Goal: Transaction & Acquisition: Book appointment/travel/reservation

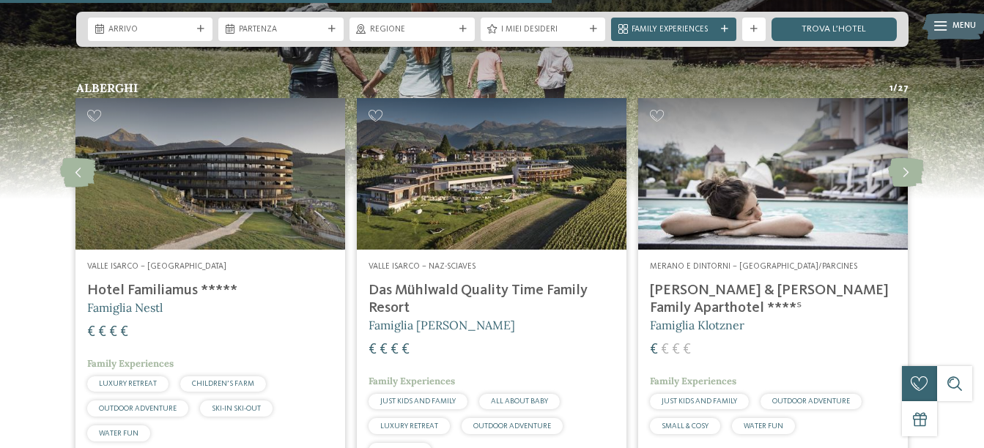
scroll to position [3003, 0]
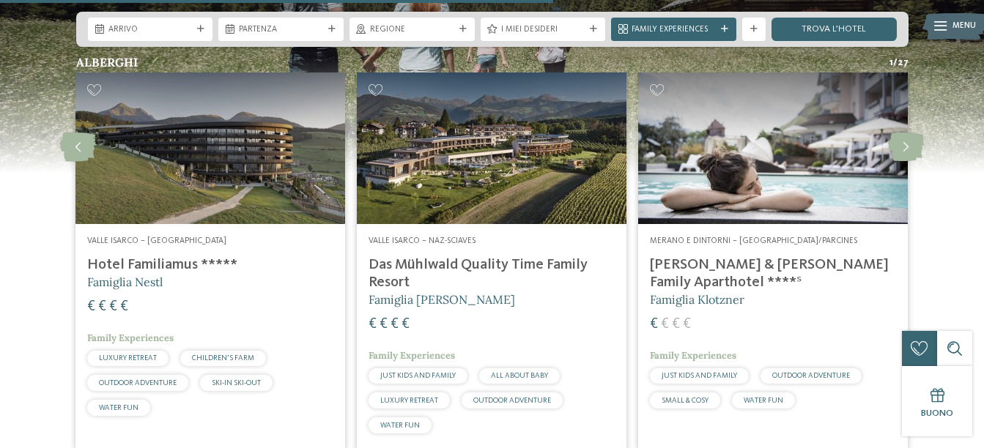
click at [271, 110] on img at bounding box center [210, 149] width 270 height 152
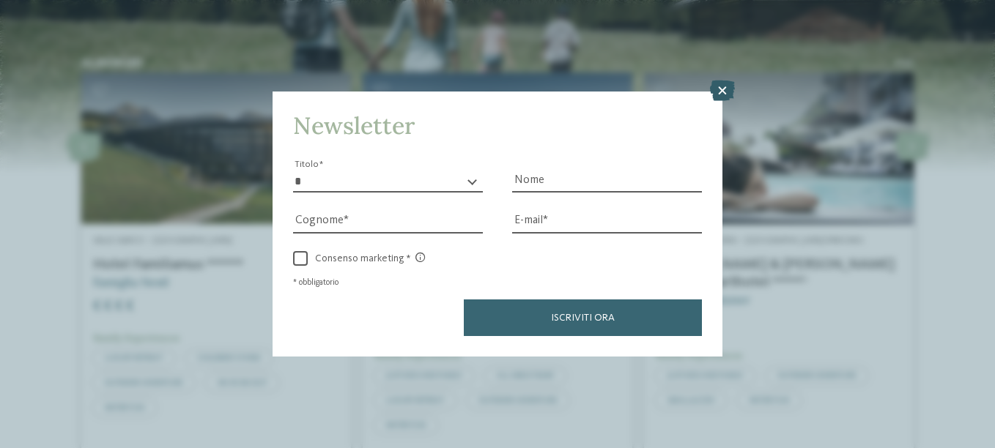
click at [724, 89] on icon at bounding box center [722, 91] width 25 height 21
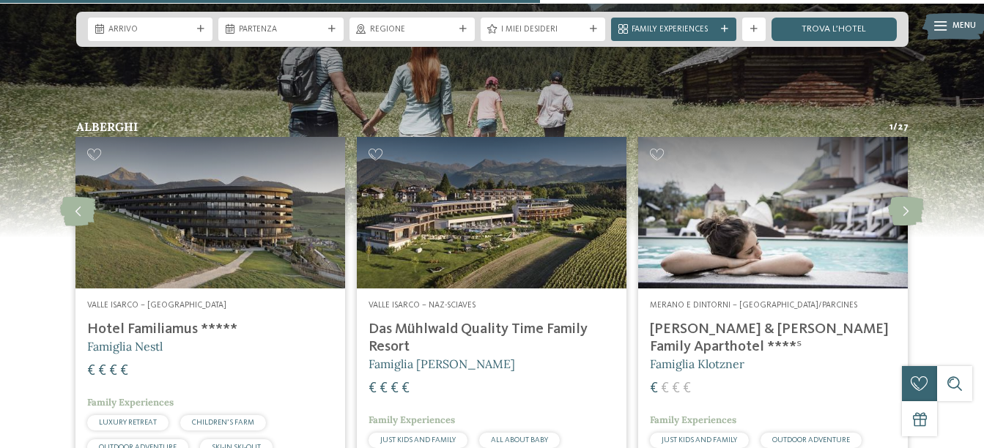
scroll to position [2930, 0]
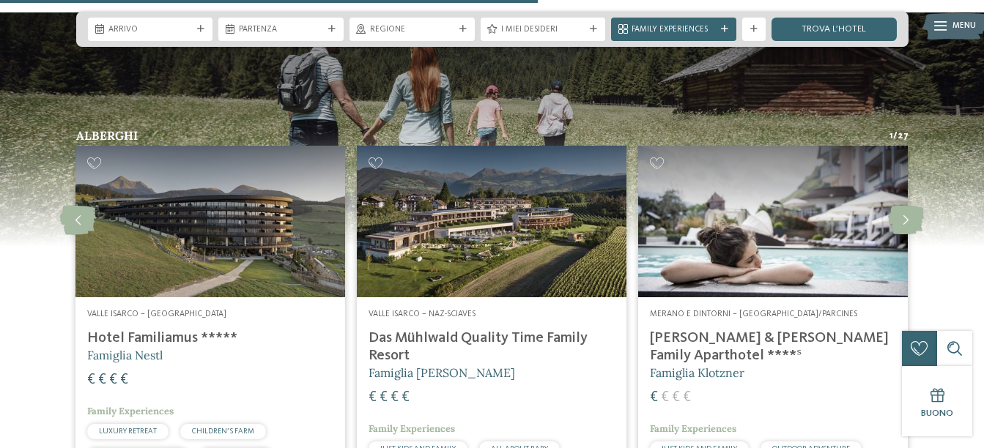
click at [751, 188] on img at bounding box center [773, 222] width 270 height 152
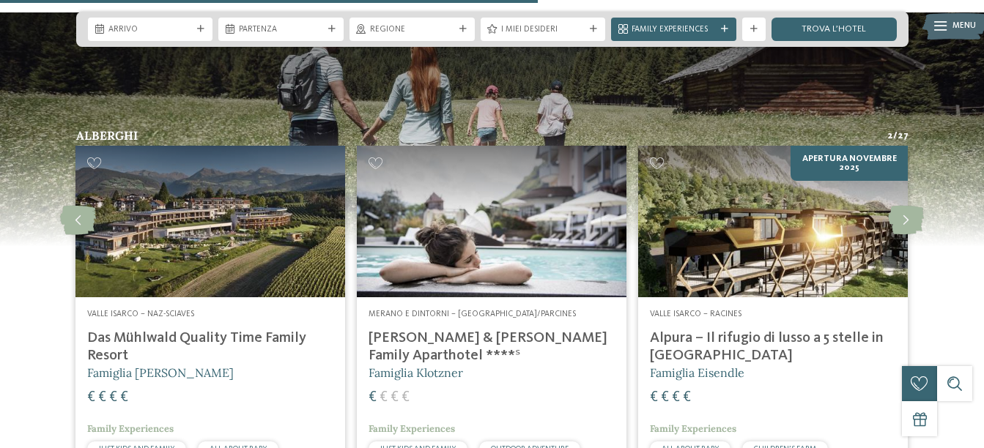
click at [461, 204] on img at bounding box center [492, 222] width 270 height 152
click at [898, 206] on icon at bounding box center [906, 220] width 36 height 29
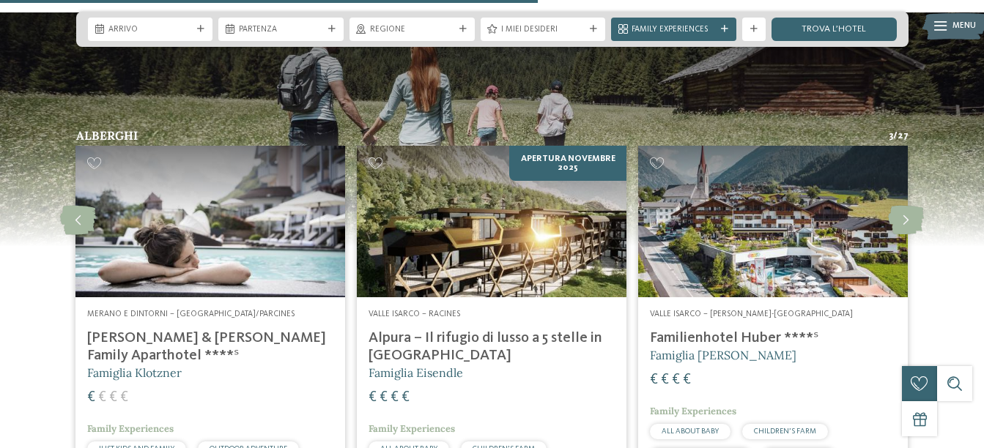
click at [781, 186] on img at bounding box center [773, 222] width 270 height 152
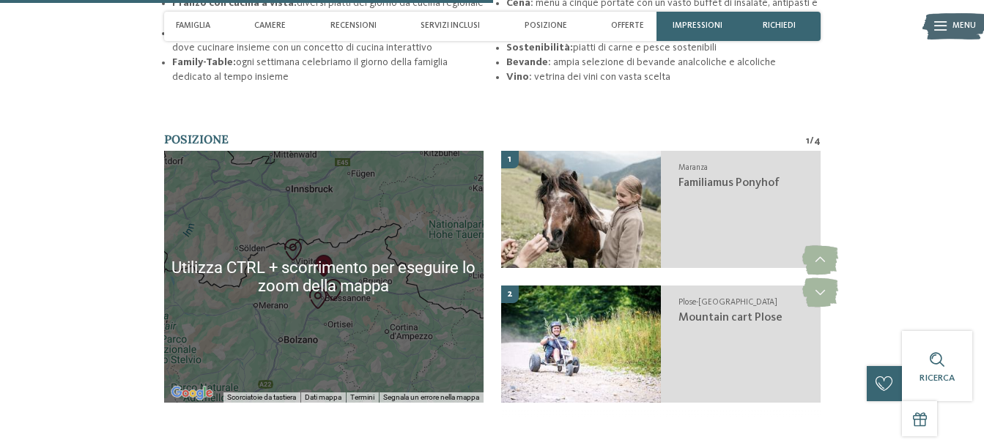
scroll to position [2197, 0]
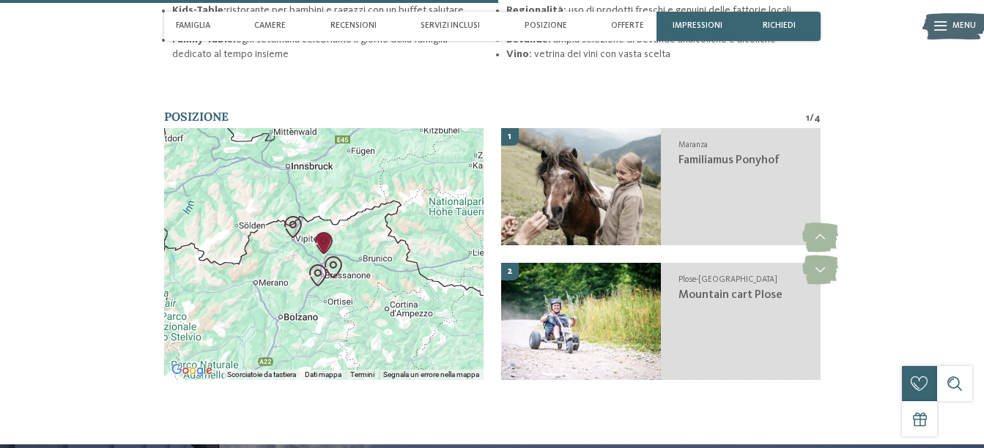
click at [271, 210] on div at bounding box center [323, 254] width 319 height 252
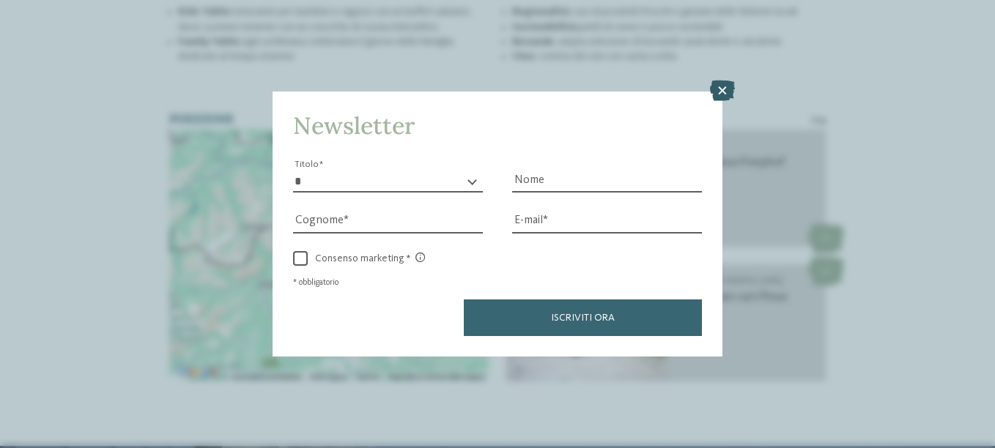
click at [714, 91] on icon at bounding box center [722, 91] width 25 height 21
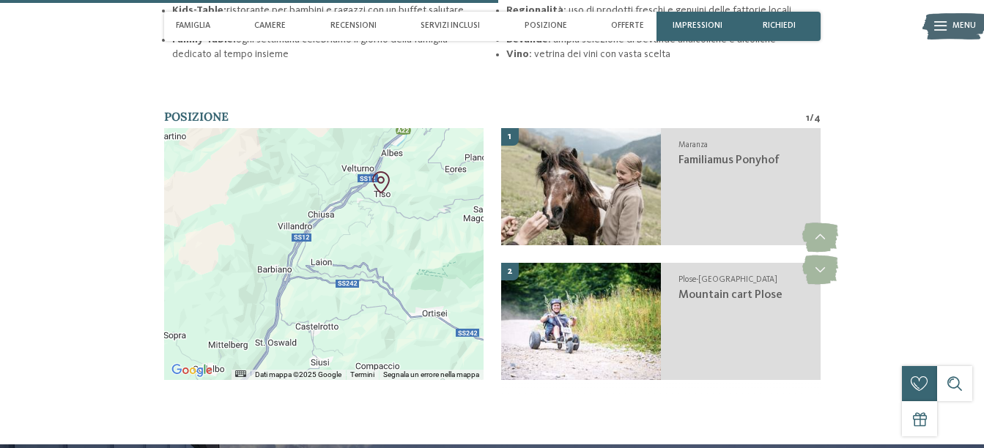
drag, startPoint x: 362, startPoint y: 200, endPoint x: 393, endPoint y: 374, distance: 176.4
click at [401, 380] on div "Utilizza CTRL + scorrimento per eseguire lo zoom della mappa Dati mappa Dati ma…" at bounding box center [323, 254] width 319 height 252
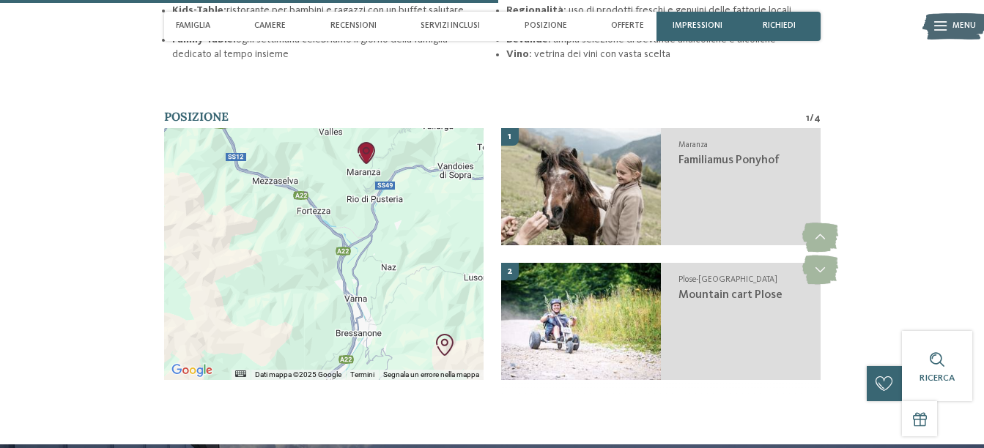
drag, startPoint x: 403, startPoint y: 215, endPoint x: 346, endPoint y: 438, distance: 230.4
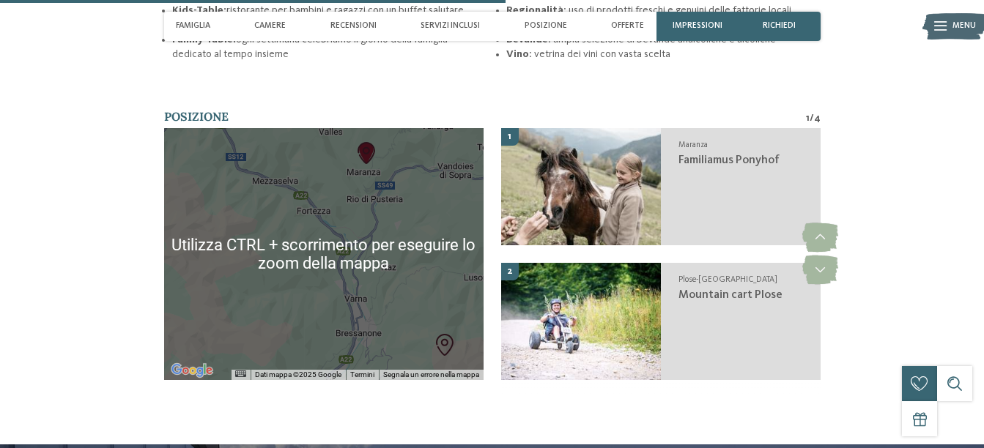
scroll to position [2270, 0]
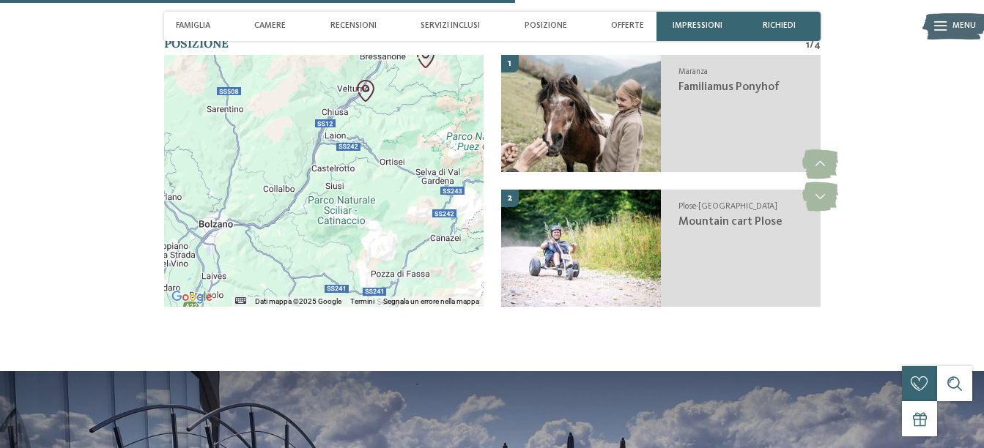
drag, startPoint x: 387, startPoint y: 195, endPoint x: 385, endPoint y: 40, distance: 155.3
click at [385, 40] on div "DE IT EN da" at bounding box center [492, 142] width 984 height 4825
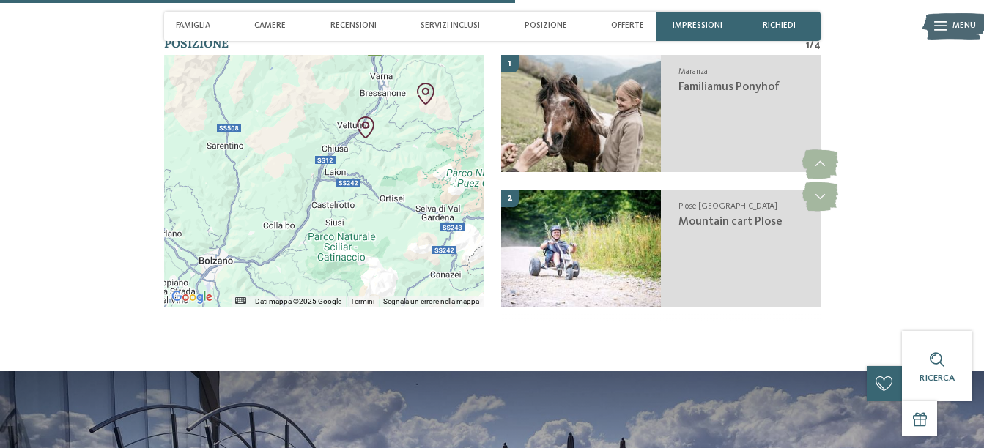
drag, startPoint x: 342, startPoint y: 173, endPoint x: 343, endPoint y: 204, distance: 30.8
click at [343, 204] on div at bounding box center [323, 181] width 319 height 252
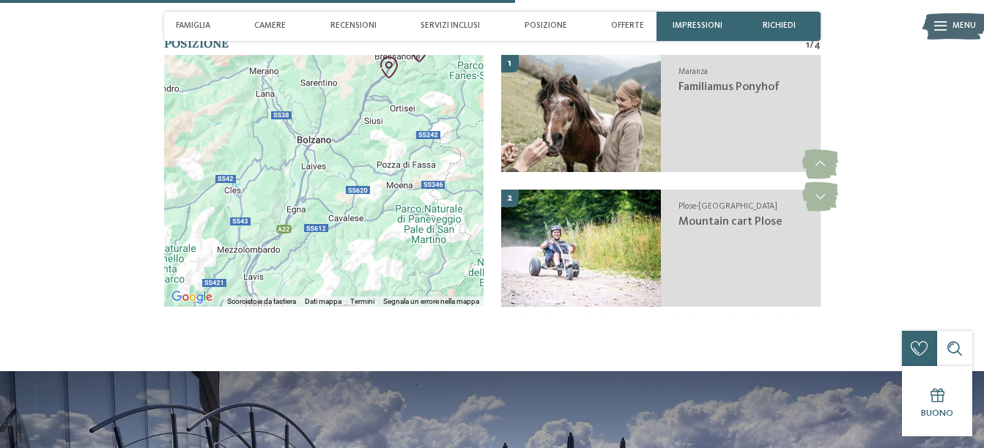
drag, startPoint x: 343, startPoint y: 248, endPoint x: 381, endPoint y: 163, distance: 93.5
click at [381, 163] on div at bounding box center [323, 181] width 319 height 252
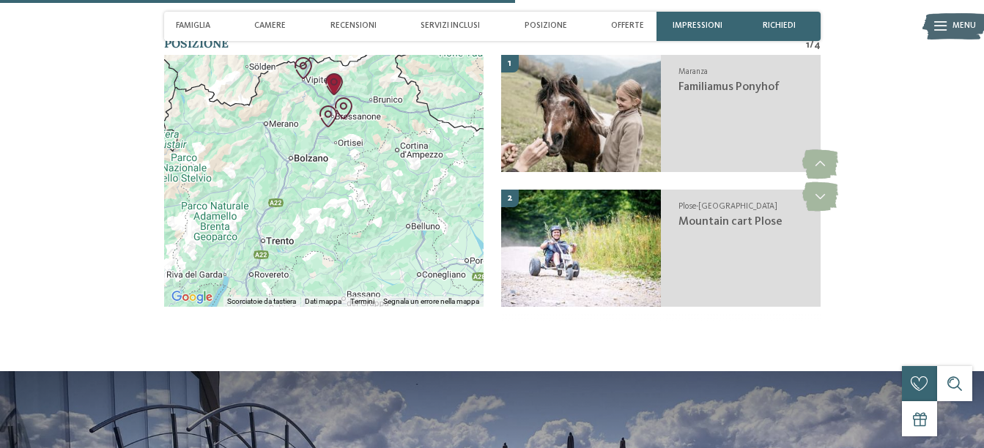
drag, startPoint x: 306, startPoint y: 127, endPoint x: 250, endPoint y: 142, distance: 58.3
click at [250, 142] on div at bounding box center [323, 181] width 319 height 252
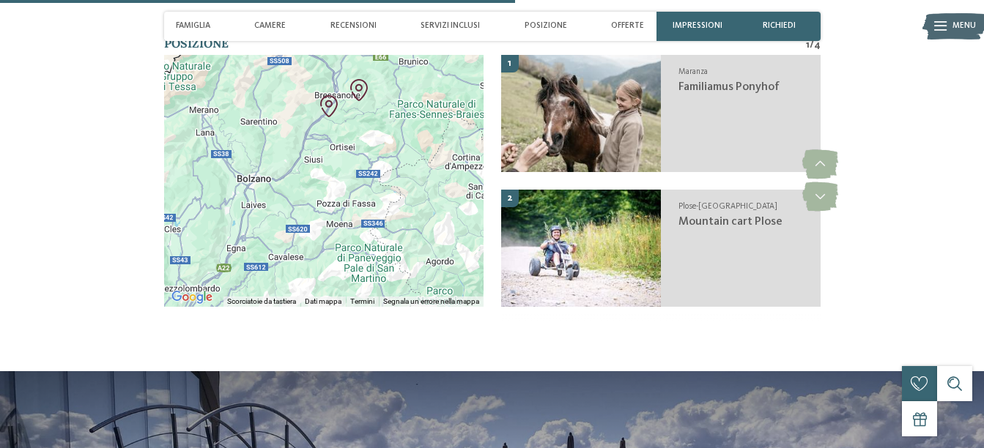
drag, startPoint x: 291, startPoint y: 152, endPoint x: 307, endPoint y: 212, distance: 61.3
click at [307, 212] on div at bounding box center [323, 181] width 319 height 252
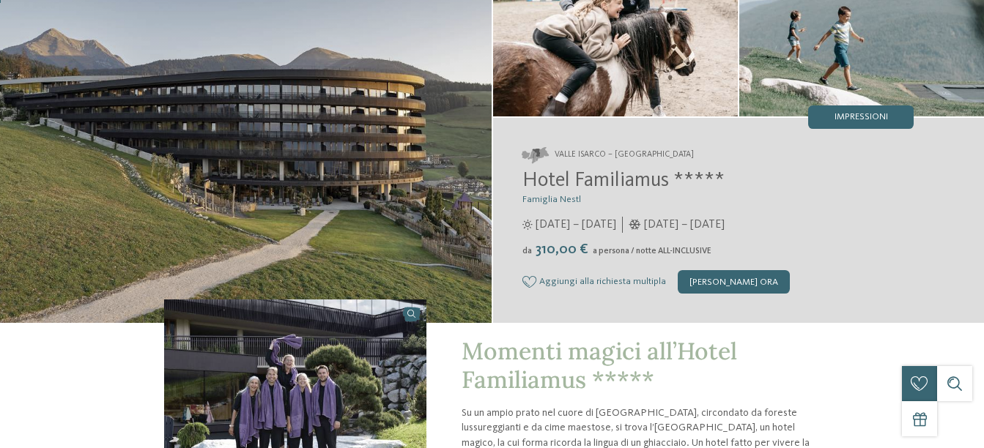
scroll to position [0, 0]
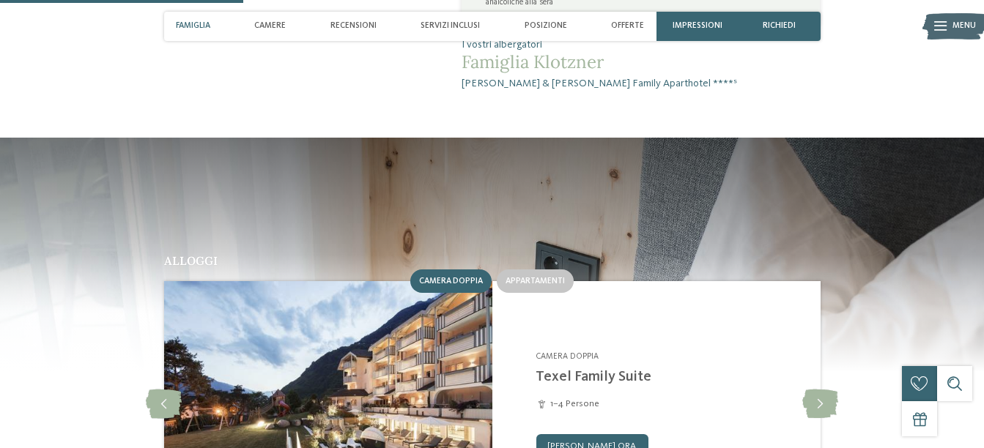
scroll to position [1245, 0]
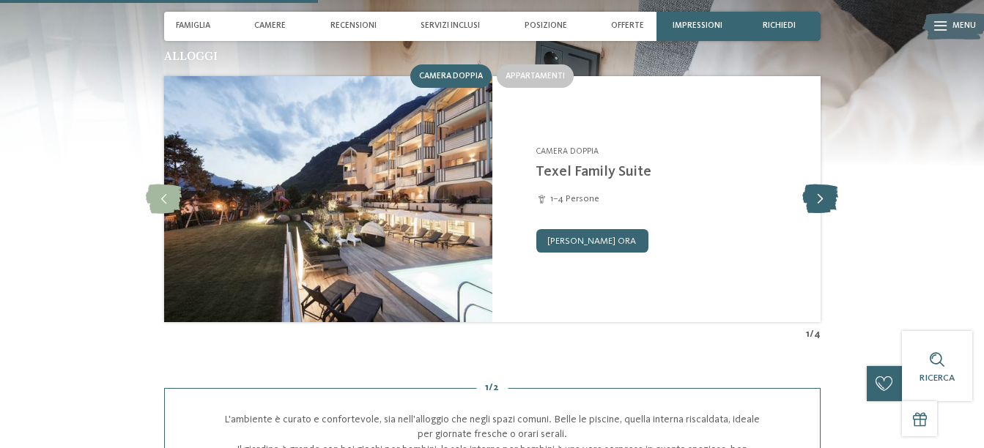
click at [819, 185] on icon at bounding box center [820, 199] width 36 height 29
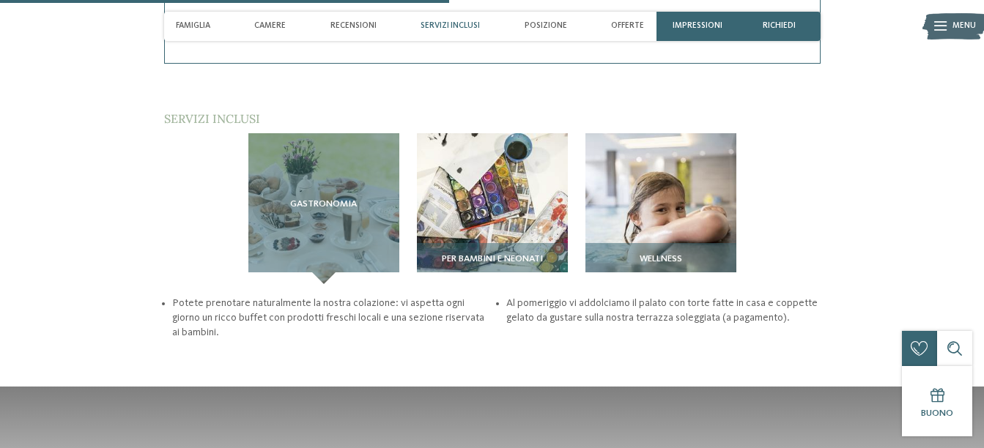
scroll to position [1758, 0]
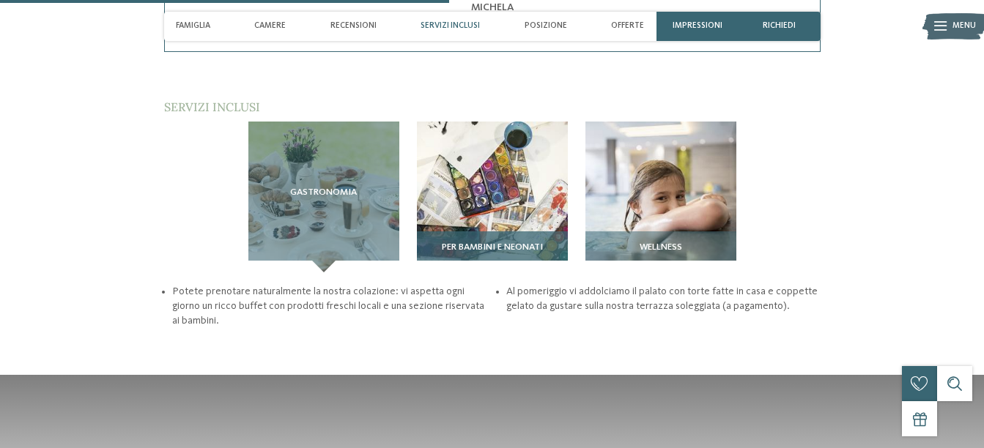
click at [506, 145] on img at bounding box center [492, 197] width 151 height 151
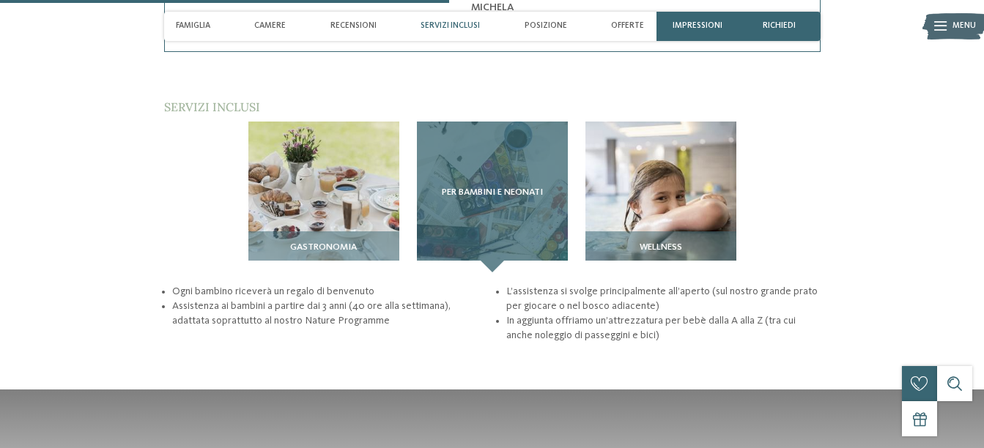
click at [491, 218] on div "Per bambini e neonati" at bounding box center [492, 197] width 151 height 151
click at [499, 146] on div "Per bambini e neonati" at bounding box center [492, 197] width 151 height 151
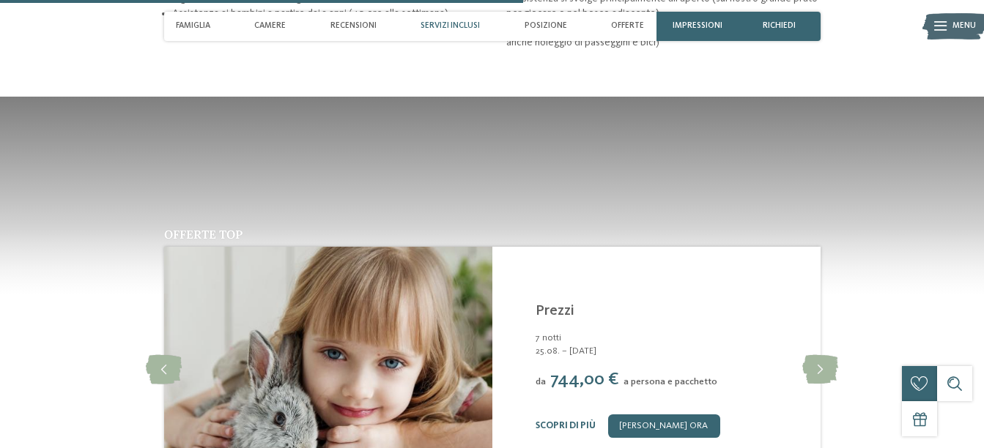
scroll to position [2124, 0]
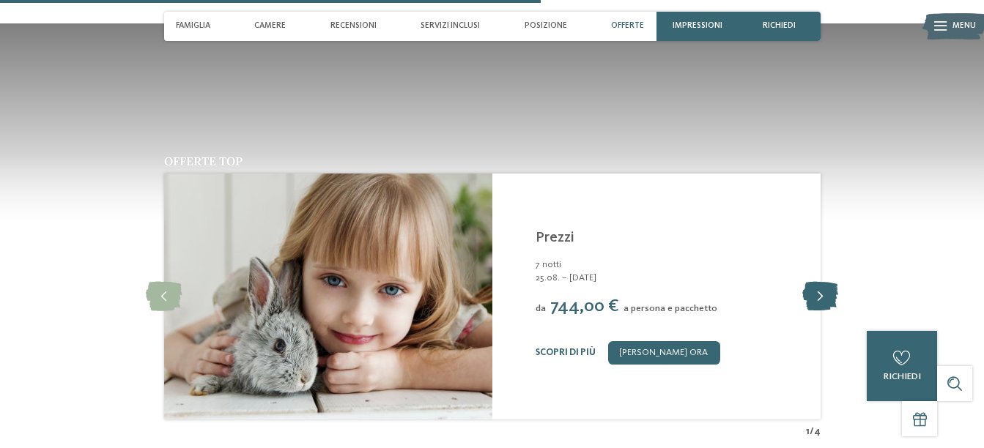
click at [817, 282] on icon at bounding box center [820, 296] width 36 height 29
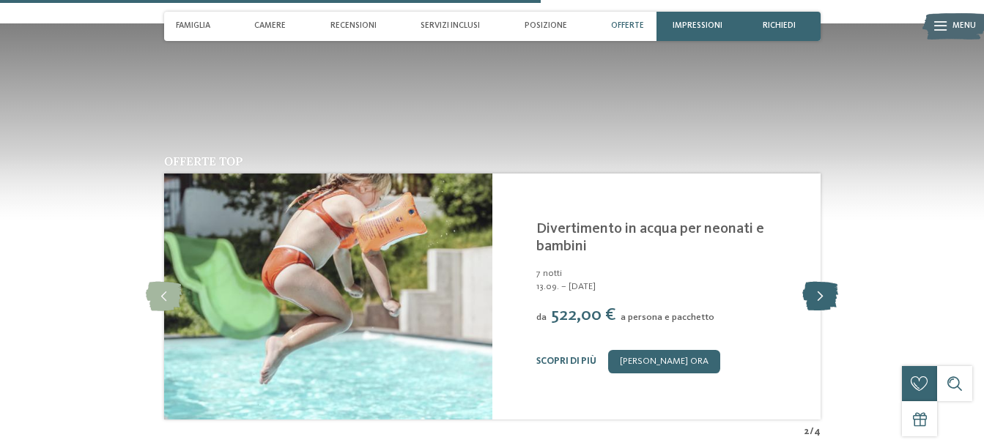
click at [817, 282] on icon at bounding box center [820, 296] width 36 height 29
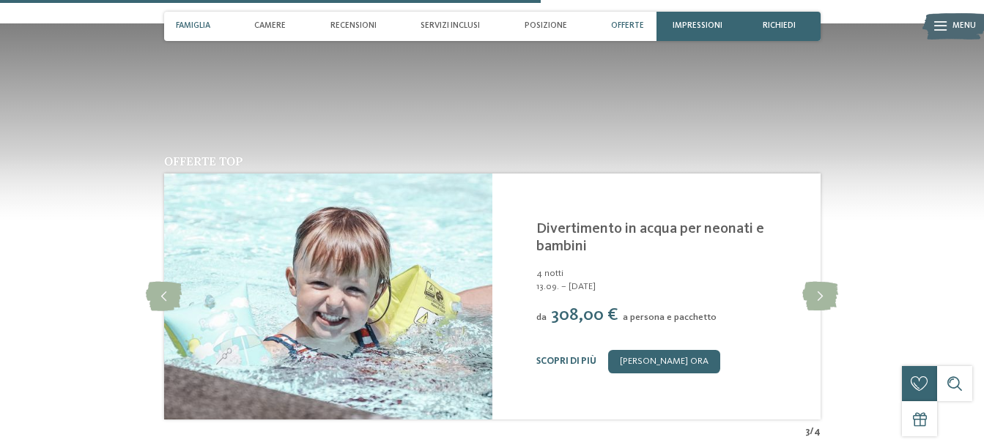
click at [199, 27] on span "Famiglia" at bounding box center [193, 26] width 34 height 10
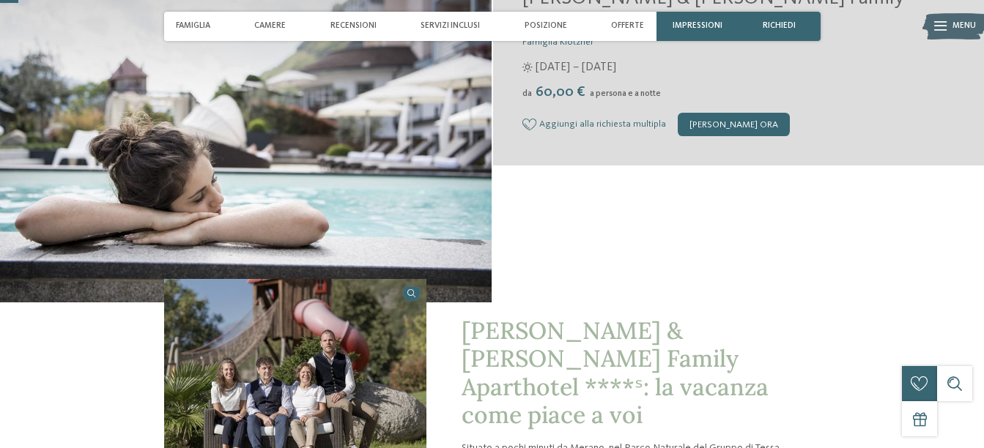
scroll to position [146, 0]
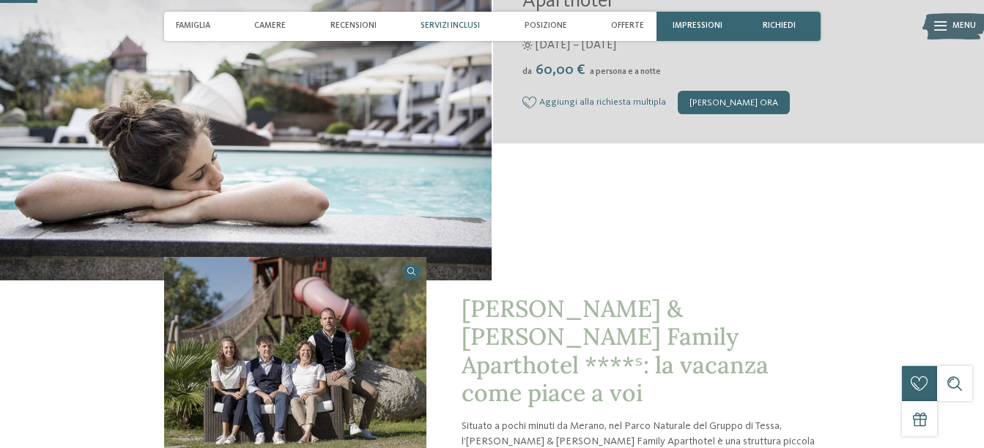
click at [480, 26] on span "Servizi inclusi" at bounding box center [449, 26] width 59 height 10
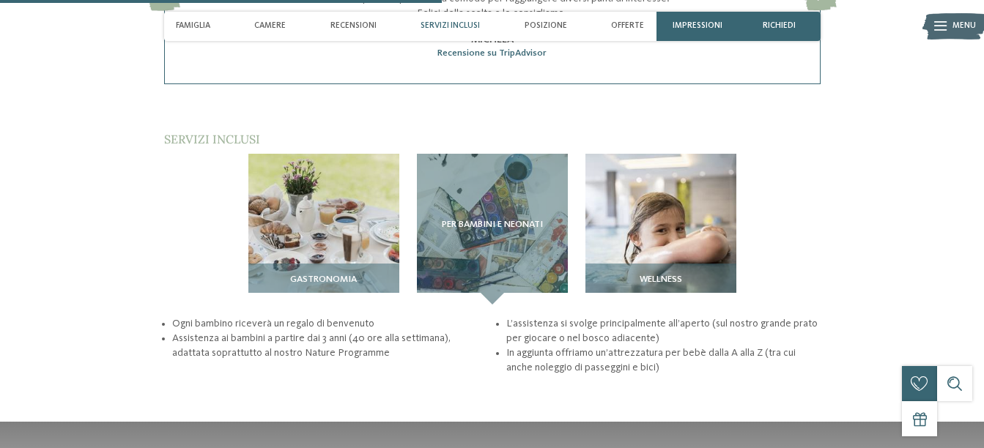
scroll to position [1736, 0]
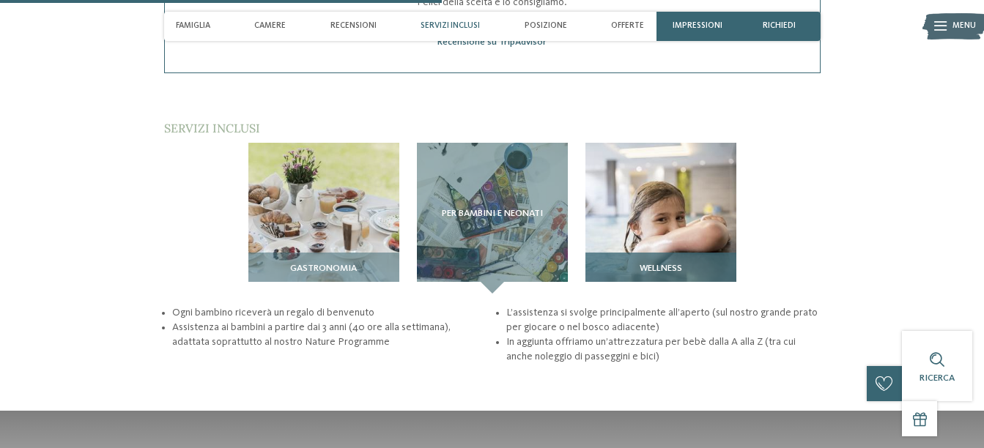
click at [616, 153] on img at bounding box center [660, 218] width 151 height 151
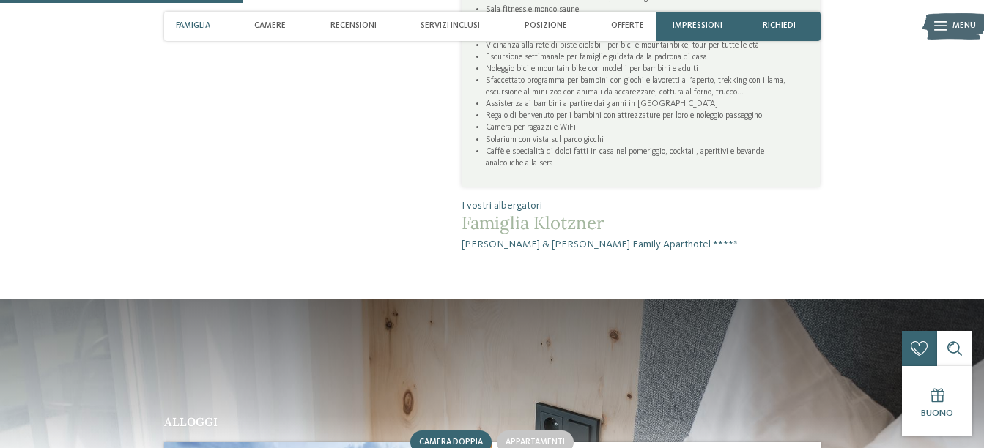
scroll to position [858, 0]
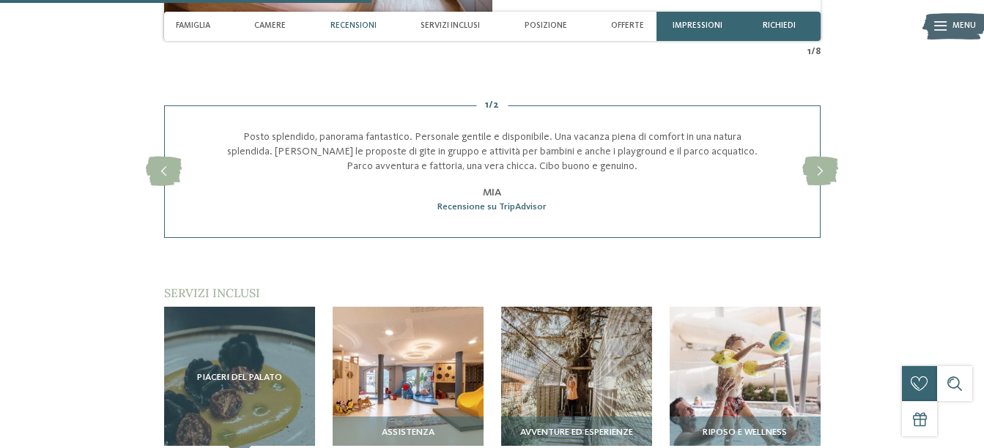
scroll to position [1758, 0]
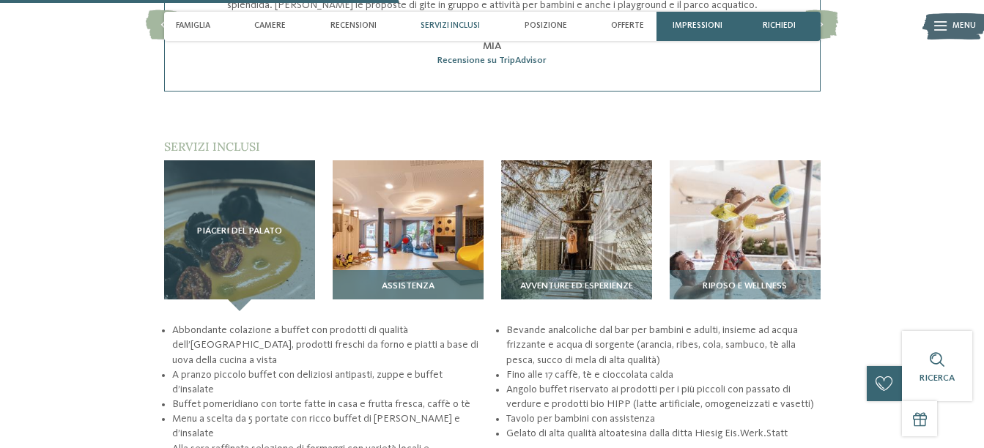
click at [455, 223] on img at bounding box center [407, 235] width 151 height 151
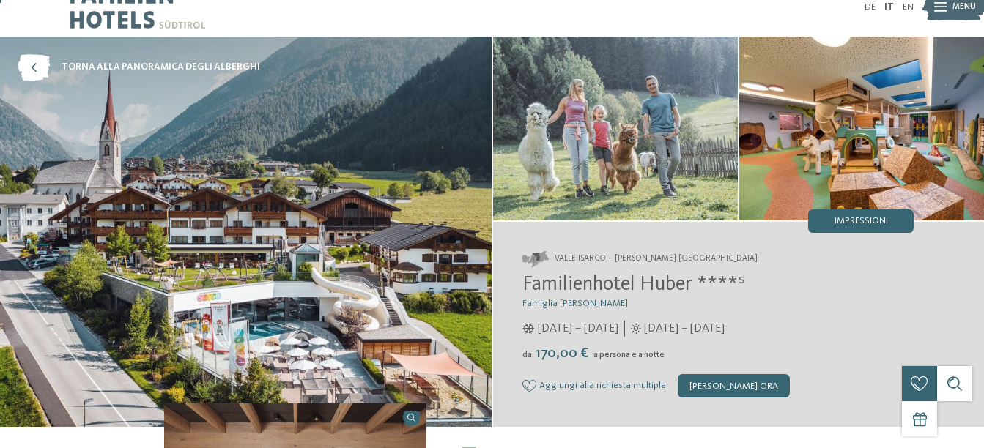
scroll to position [0, 0]
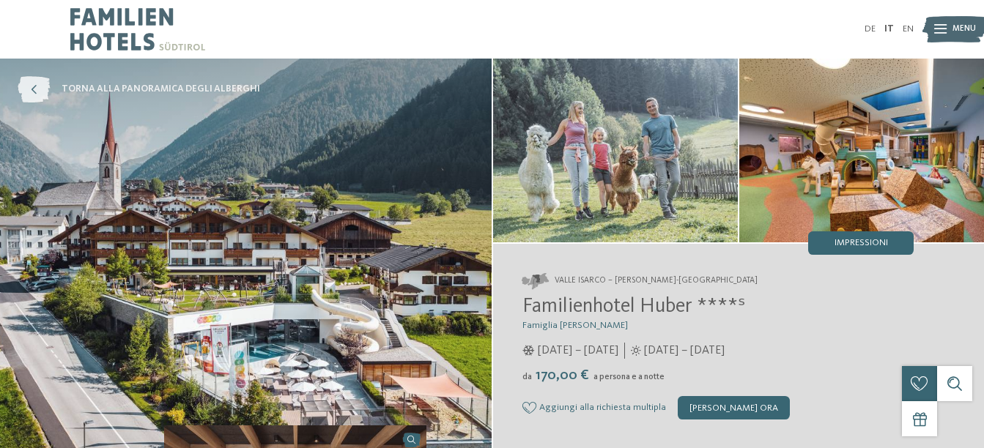
click at [31, 89] on icon at bounding box center [34, 89] width 32 height 26
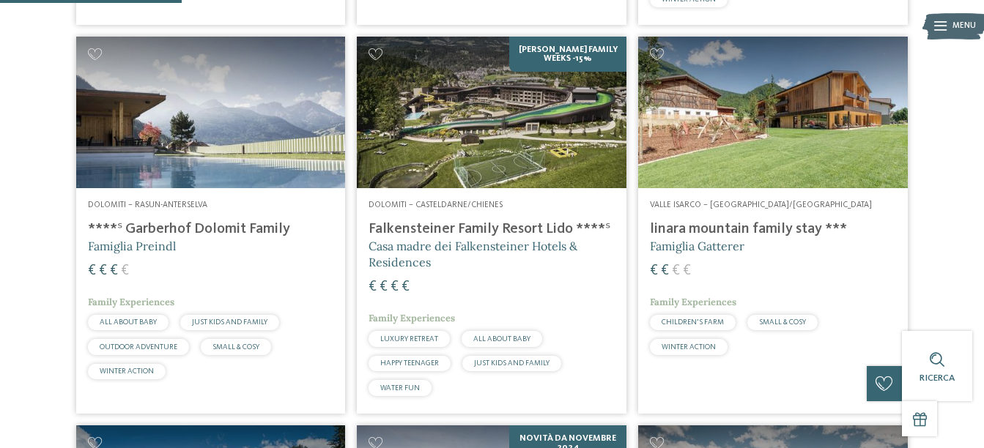
scroll to position [732, 0]
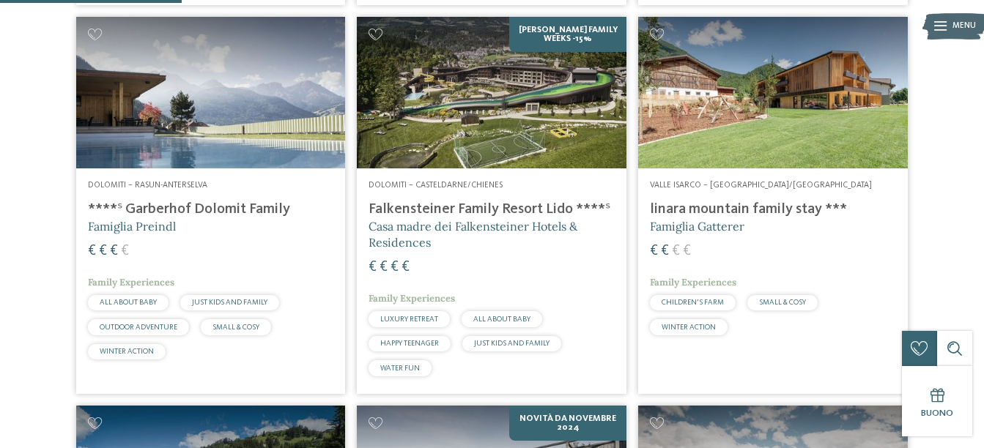
click at [530, 149] on img at bounding box center [492, 93] width 270 height 152
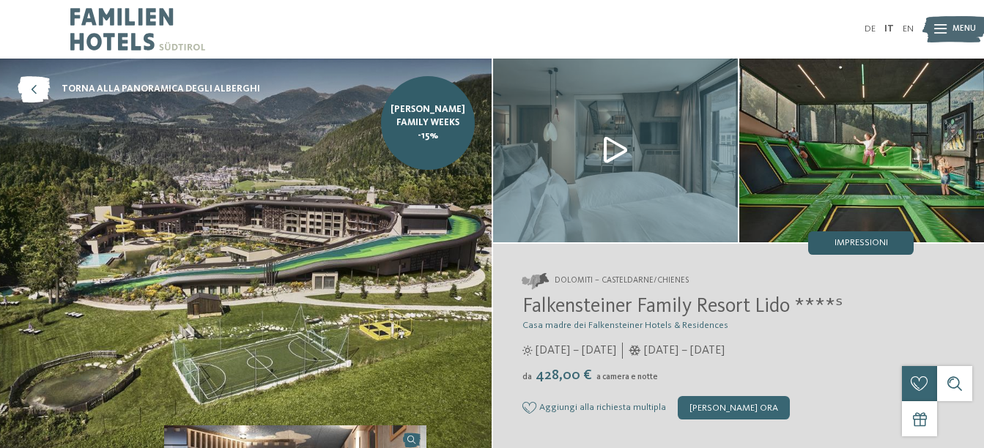
click at [861, 237] on div "Impressioni" at bounding box center [860, 242] width 105 height 23
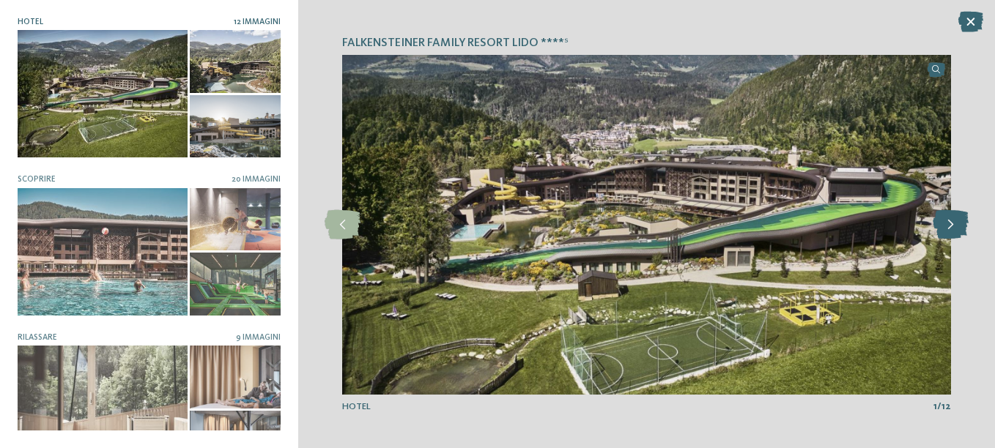
click at [965, 224] on icon at bounding box center [950, 224] width 36 height 29
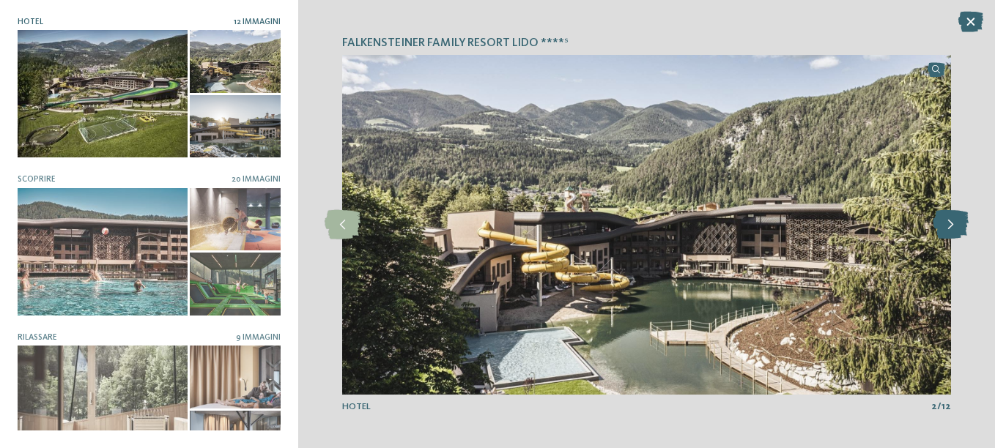
click at [953, 229] on icon at bounding box center [950, 224] width 36 height 29
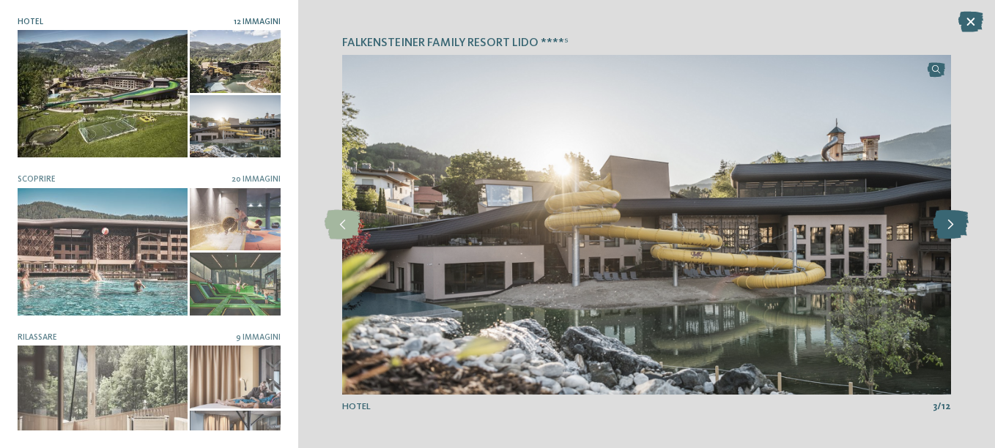
click at [953, 229] on icon at bounding box center [950, 224] width 36 height 29
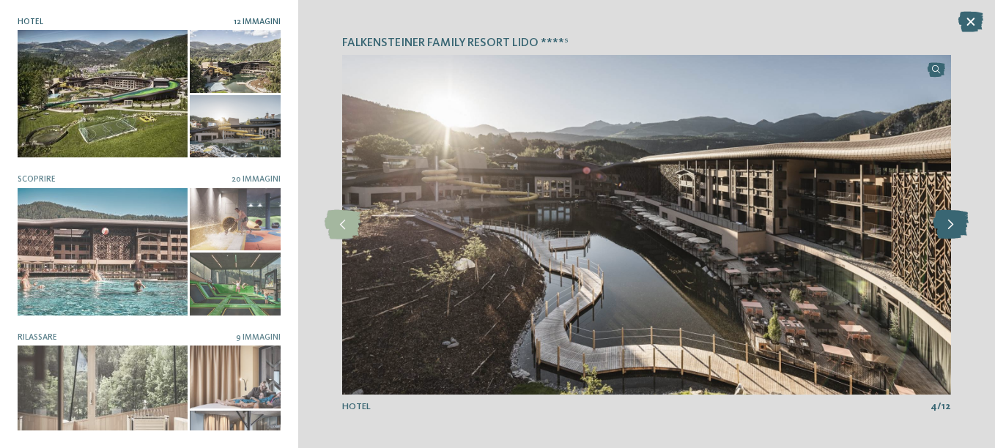
click at [953, 229] on icon at bounding box center [950, 224] width 36 height 29
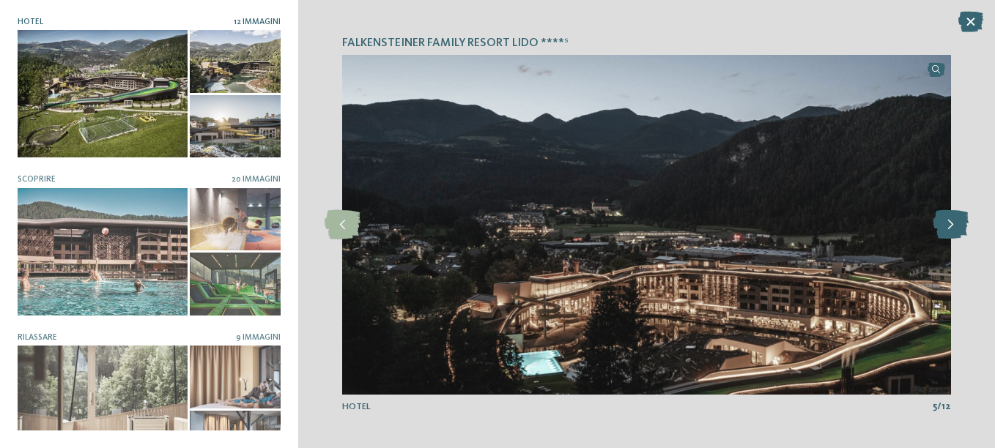
click at [953, 229] on icon at bounding box center [950, 224] width 36 height 29
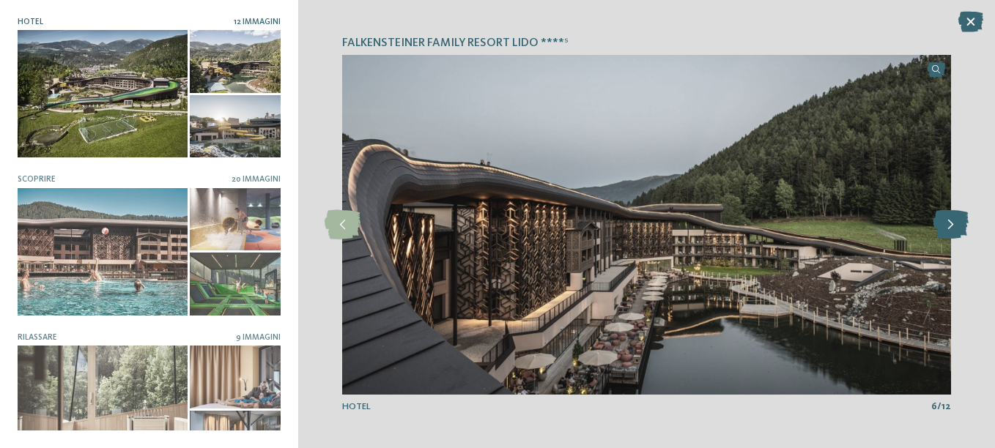
click at [953, 229] on icon at bounding box center [950, 224] width 36 height 29
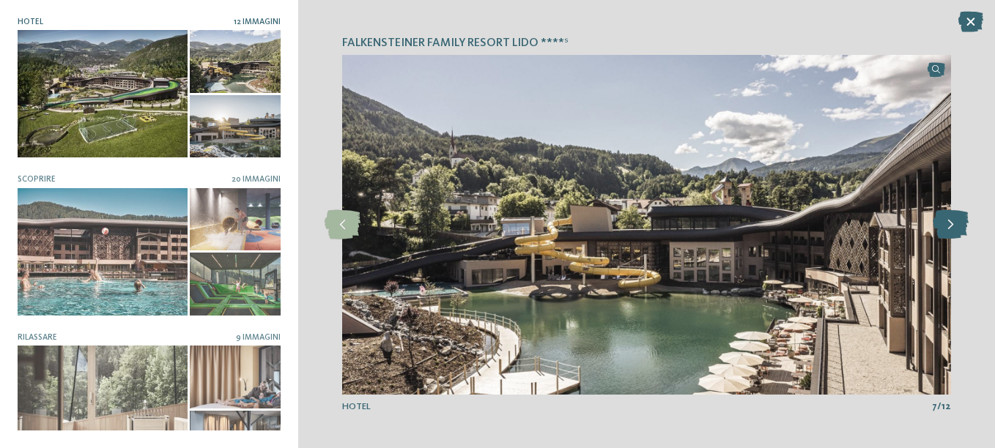
click at [953, 229] on icon at bounding box center [950, 224] width 36 height 29
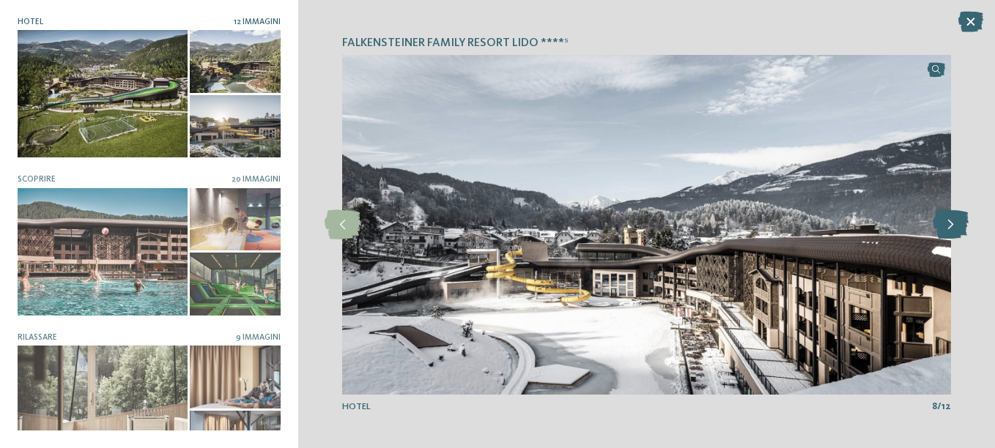
click at [953, 229] on icon at bounding box center [950, 224] width 36 height 29
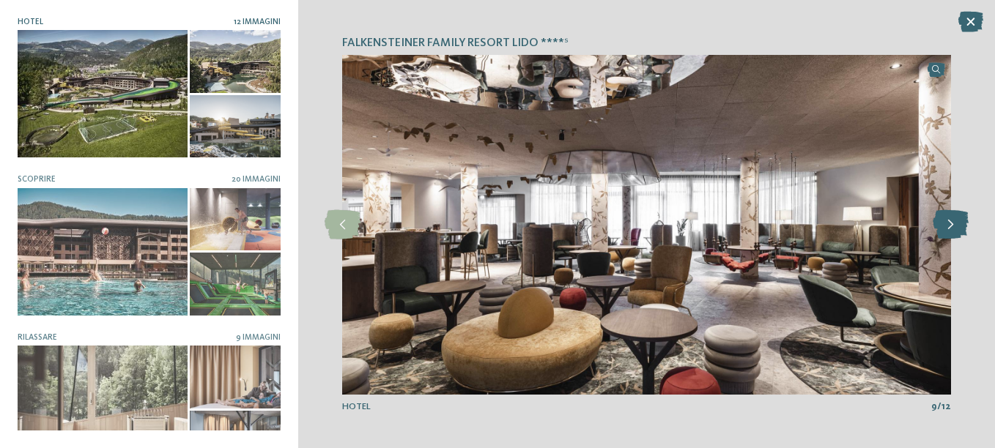
click at [953, 229] on icon at bounding box center [950, 224] width 36 height 29
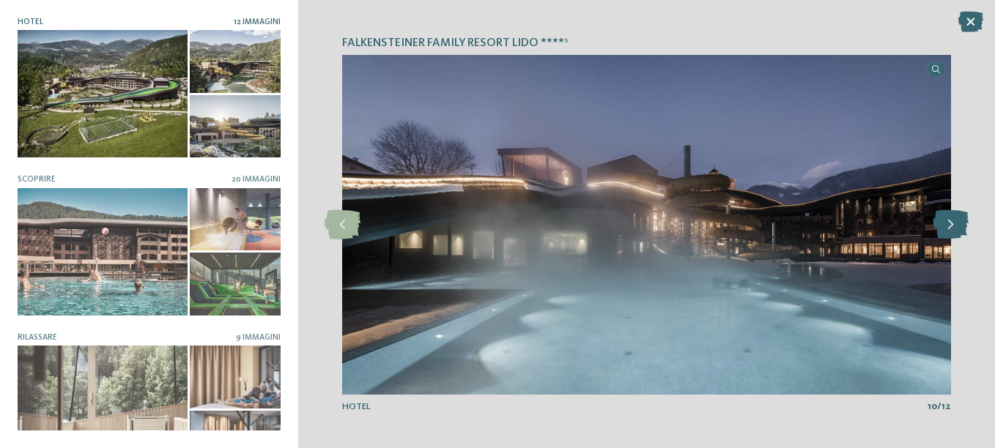
click at [953, 229] on icon at bounding box center [950, 224] width 36 height 29
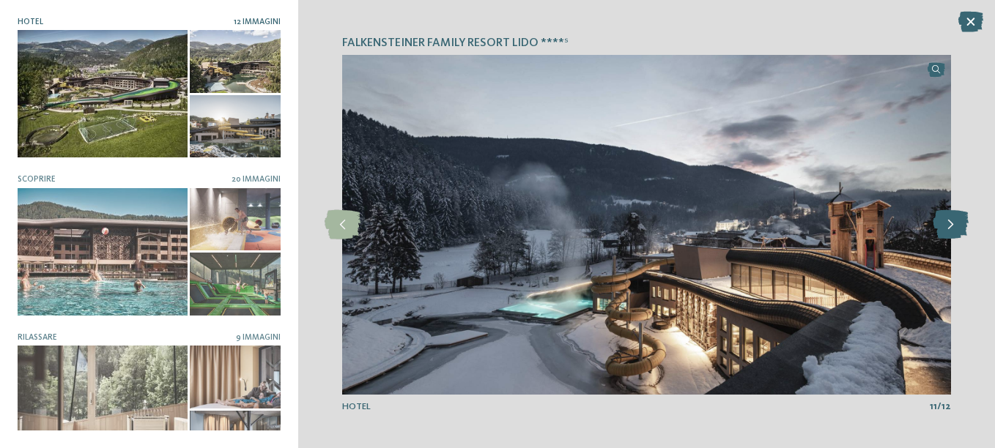
click at [953, 229] on icon at bounding box center [950, 224] width 36 height 29
